Goal: Information Seeking & Learning: Learn about a topic

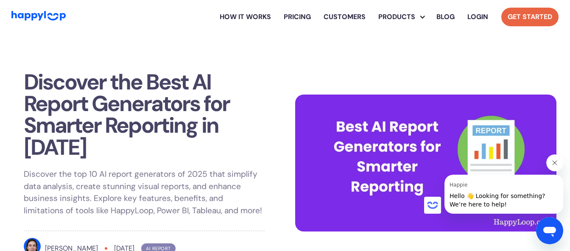
click at [522, 11] on link "Get Started" at bounding box center [529, 17] width 57 height 19
click at [45, 17] on img "Go to Home Page" at bounding box center [38, 16] width 54 height 10
